Goal: Information Seeking & Learning: Check status

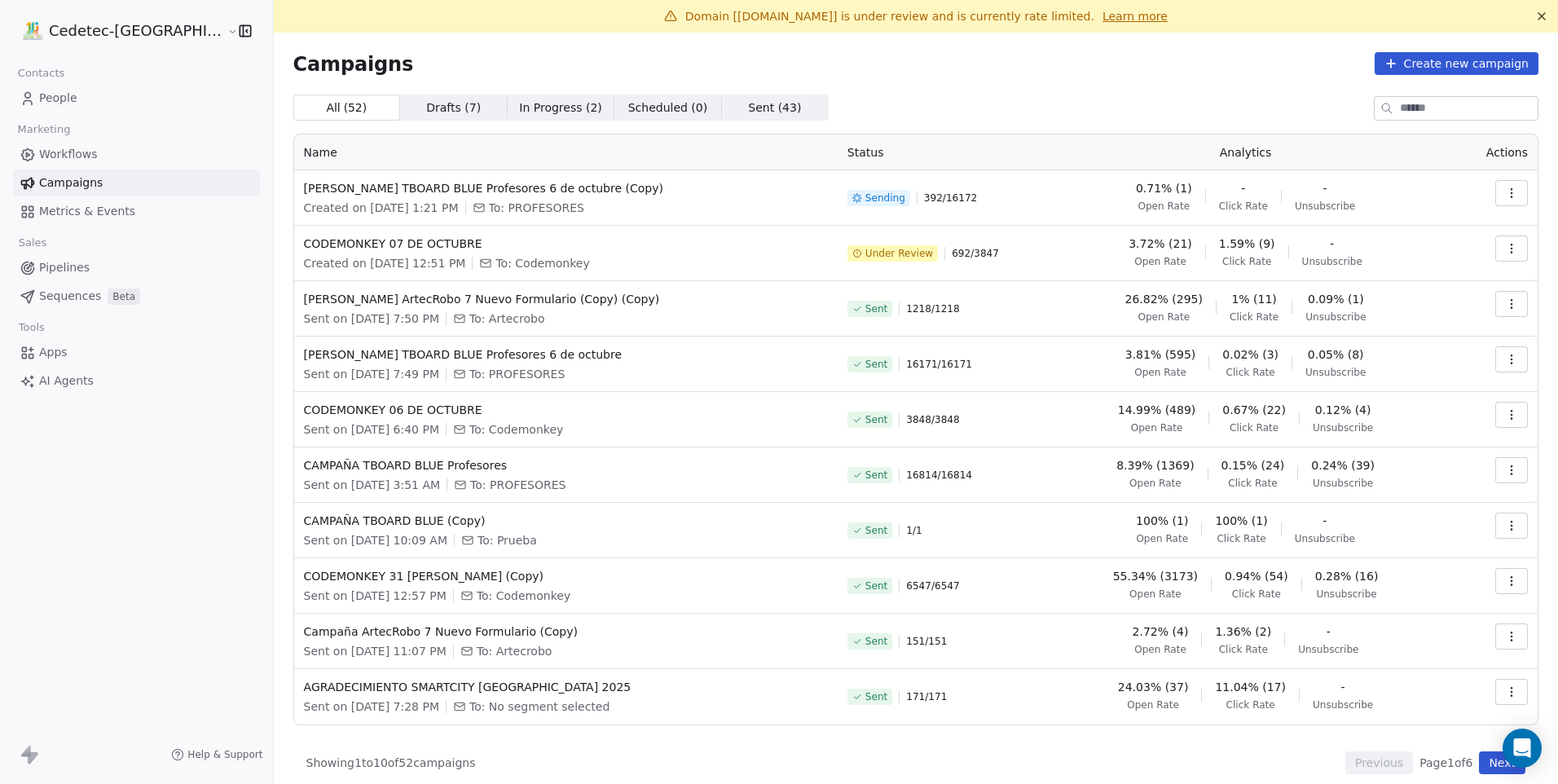
click at [1259, 105] on div "All ( 52 ) All ( 52 ) Drafts ( 7 ) Drafts ( 7 ) In Progress ( 2 ) In Progress (…" at bounding box center [916, 107] width 1246 height 26
click at [1265, 94] on div "Campaigns Create new campaign All ( 52 ) All ( 52 ) Drafts ( 7 ) Drafts ( 7 ) I…" at bounding box center [916, 413] width 1246 height 722
drag, startPoint x: 1159, startPoint y: 357, endPoint x: 1121, endPoint y: 355, distance: 38.1
click at [1125, 355] on span "3.81% (595)" at bounding box center [1160, 354] width 71 height 16
drag, startPoint x: 1121, startPoint y: 355, endPoint x: 1123, endPoint y: 370, distance: 15.1
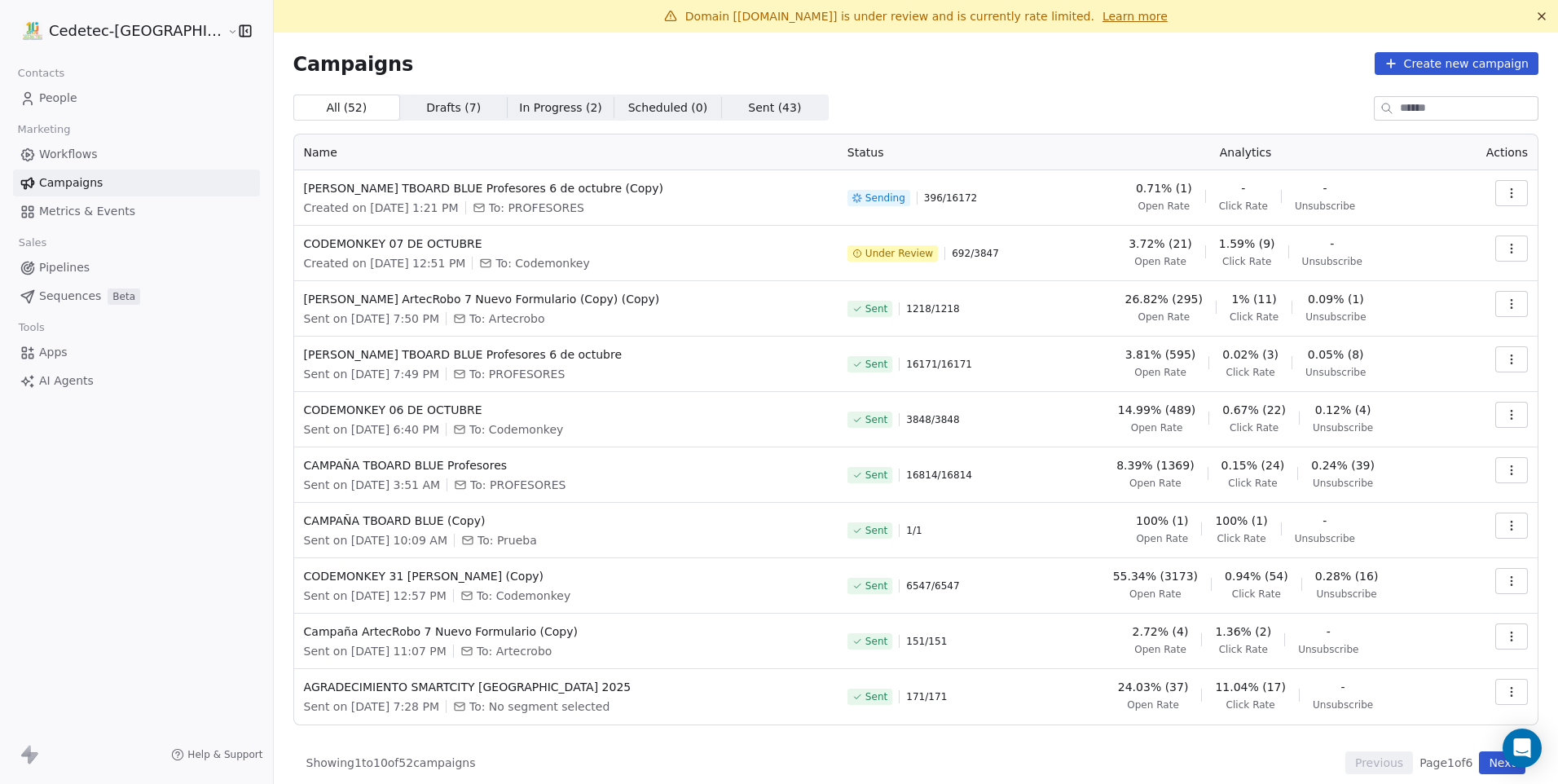
click at [1135, 370] on span "Open Rate" at bounding box center [1160, 372] width 52 height 13
click at [1142, 355] on span "3.81% (595)" at bounding box center [1160, 354] width 71 height 16
drag, startPoint x: 1142, startPoint y: 355, endPoint x: 1166, endPoint y: 363, distance: 25.3
click at [1166, 363] on div "3.81% (595) Open Rate 0.02% (3) Click Rate 0.05% (8) Unsubscribe" at bounding box center [1246, 363] width 389 height 32
click at [131, 209] on link "Metrics & Events" at bounding box center [136, 212] width 247 height 27
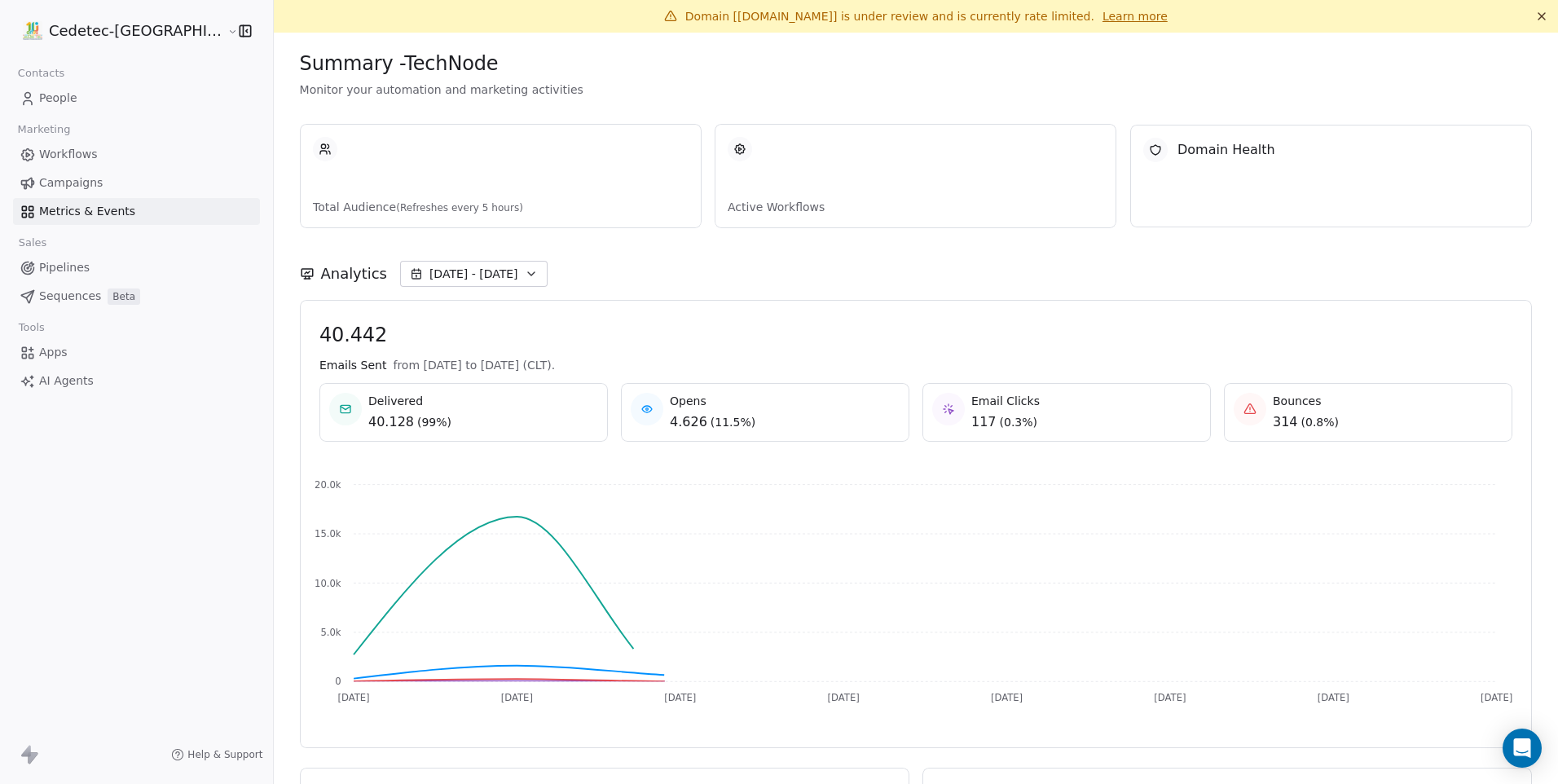
click at [122, 183] on link "Campaigns" at bounding box center [136, 183] width 247 height 27
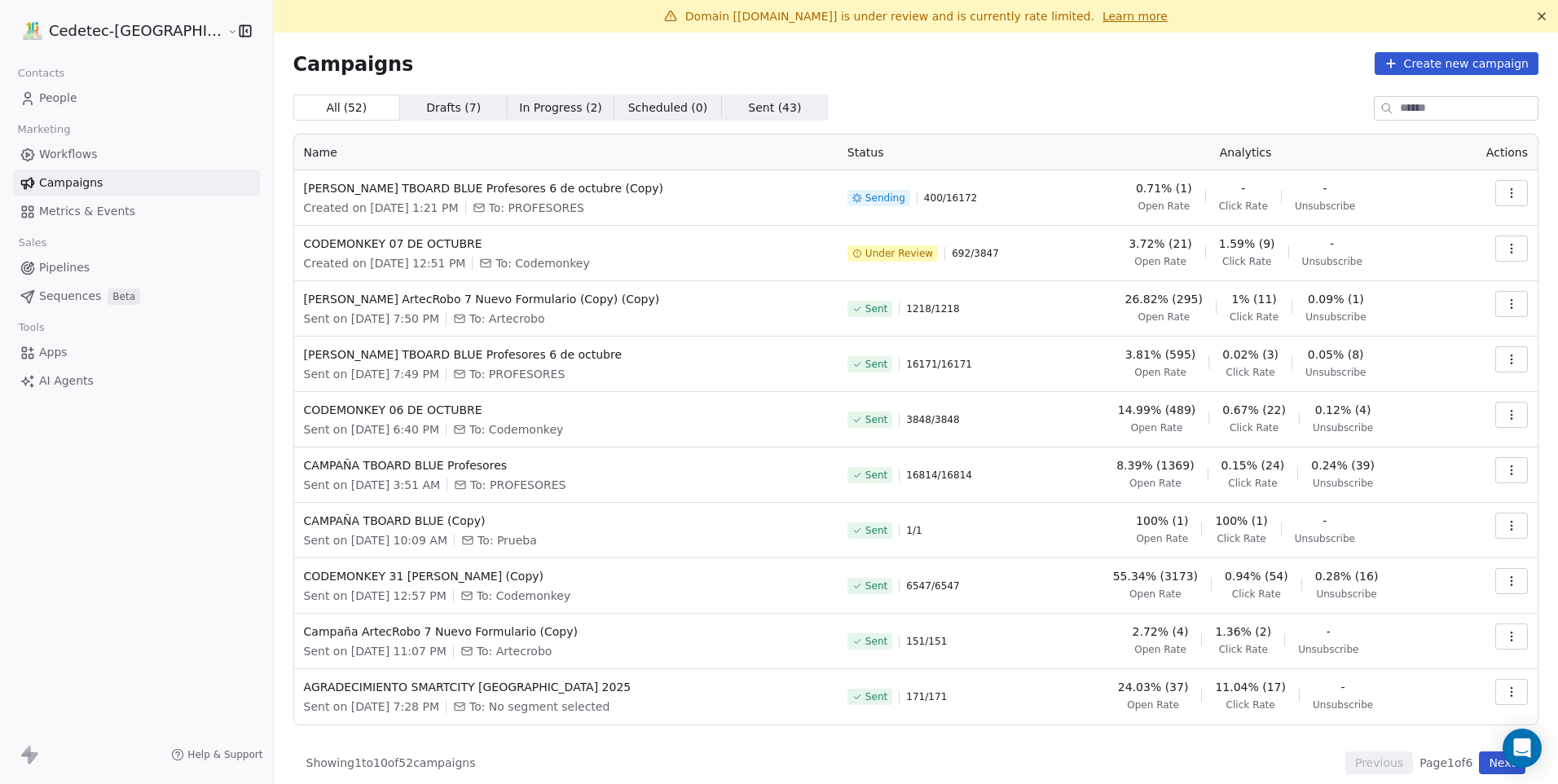
click at [128, 194] on link "Campaigns" at bounding box center [136, 183] width 247 height 27
click at [120, 206] on span "Metrics & Events" at bounding box center [87, 212] width 96 height 17
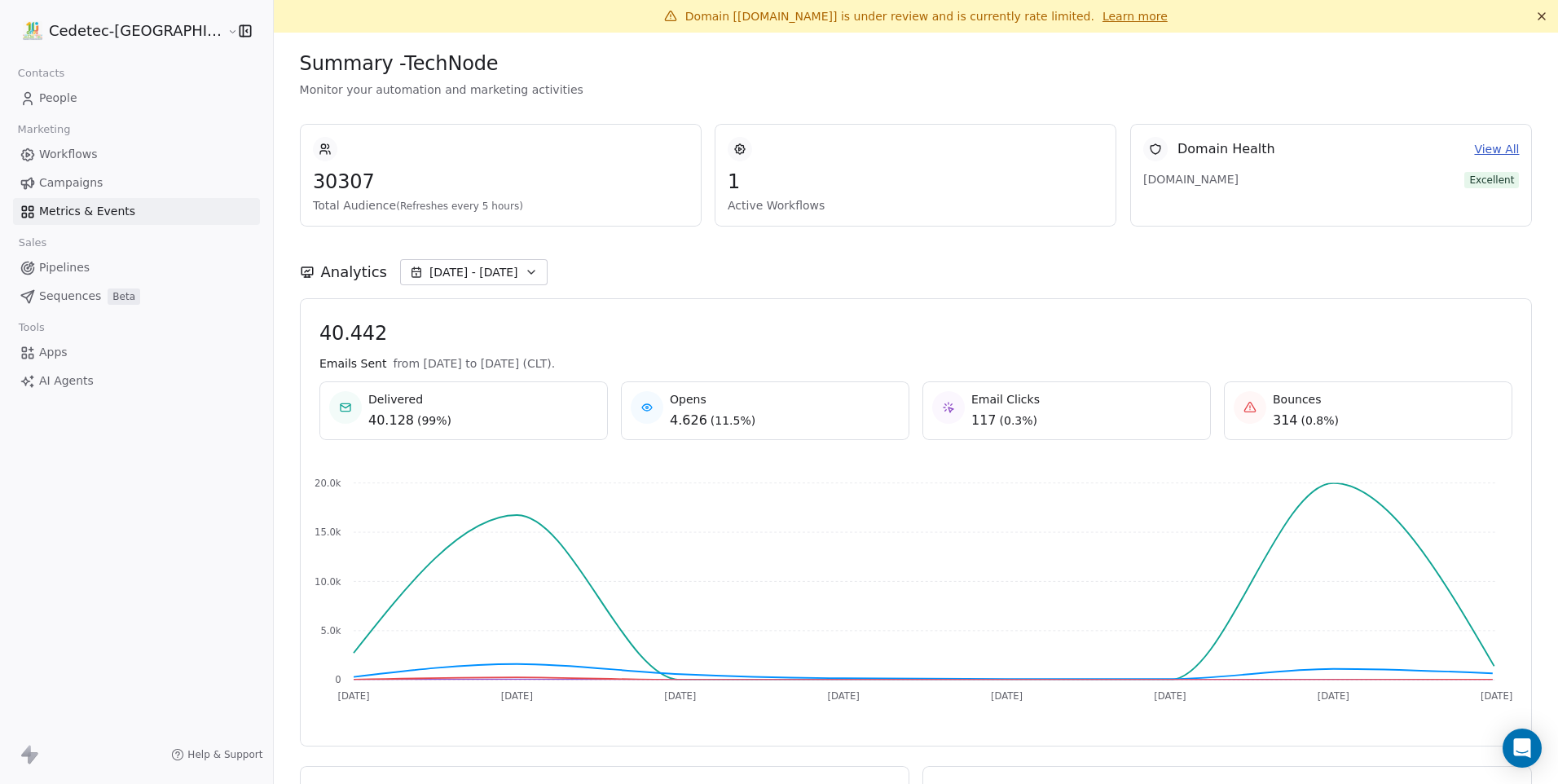
click at [124, 185] on link "Campaigns" at bounding box center [136, 183] width 247 height 27
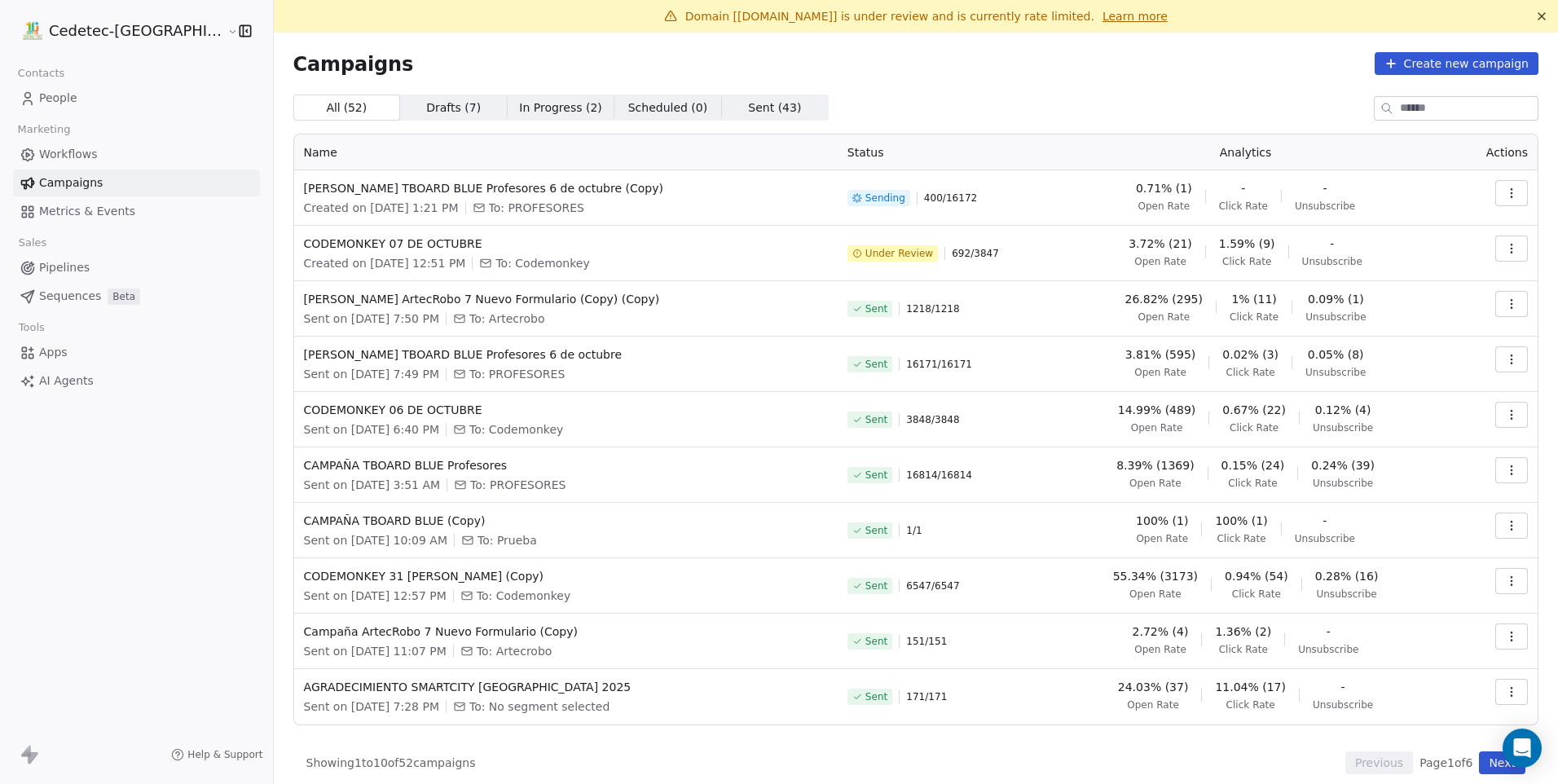
click at [130, 206] on link "Metrics & Events" at bounding box center [136, 212] width 247 height 27
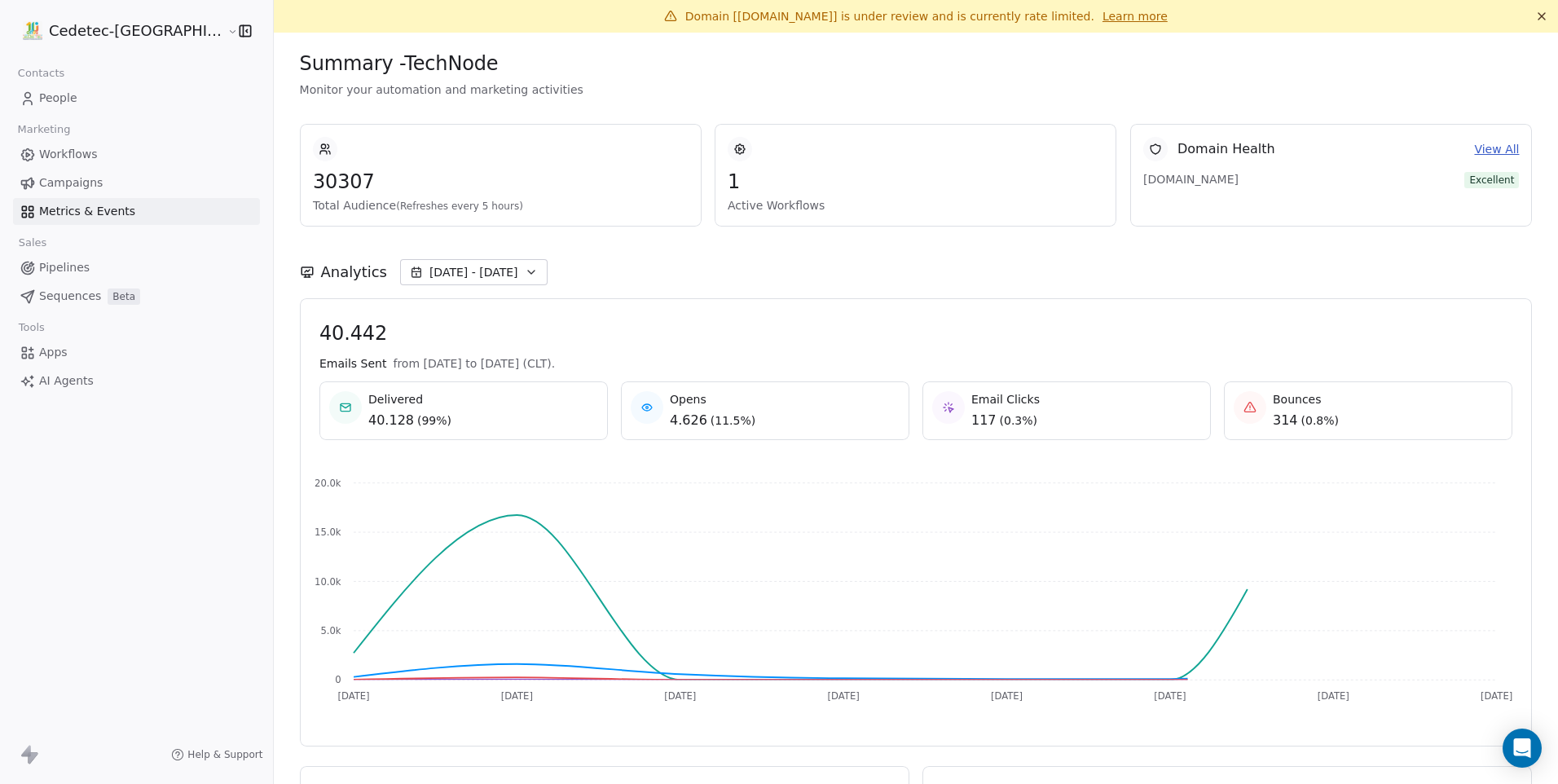
click at [123, 186] on link "Campaigns" at bounding box center [136, 183] width 247 height 27
